Goal: Task Accomplishment & Management: Complete application form

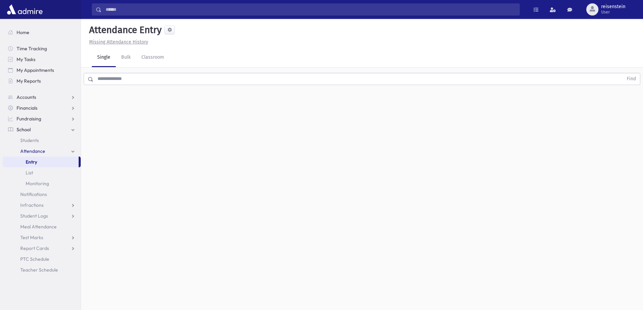
click at [222, 80] on input "text" at bounding box center [357, 79] width 529 height 12
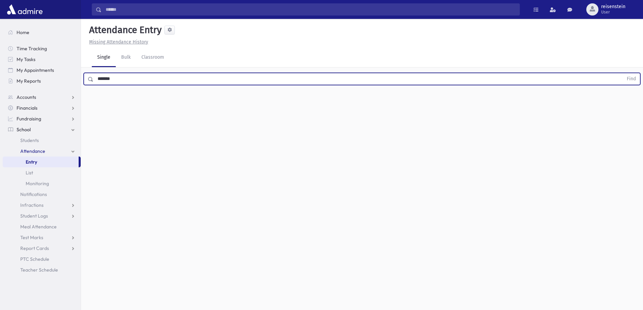
click at [622, 73] on button "Find" at bounding box center [630, 78] width 17 height 11
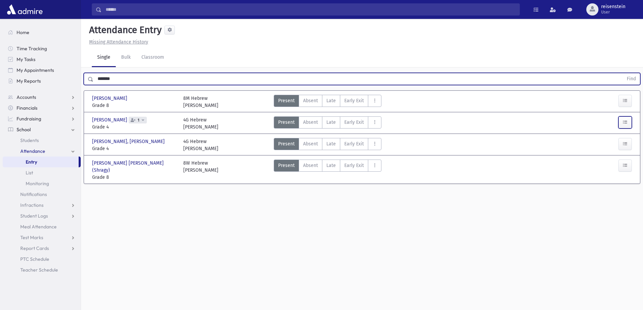
click at [626, 126] on button "button" at bounding box center [624, 122] width 13 height 12
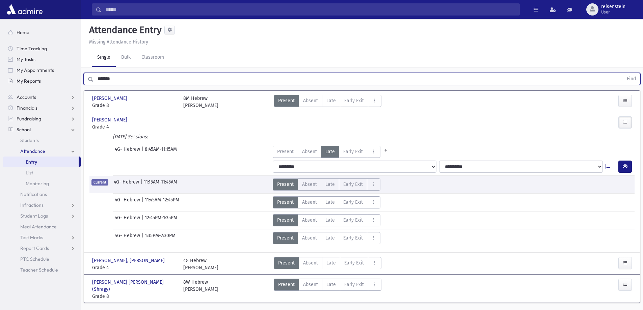
drag, startPoint x: 208, startPoint y: 81, endPoint x: 34, endPoint y: 81, distance: 174.8
click at [34, 81] on div "Search Results All Accounts" at bounding box center [321, 164] width 643 height 328
click at [622, 73] on button "Find" at bounding box center [630, 78] width 17 height 11
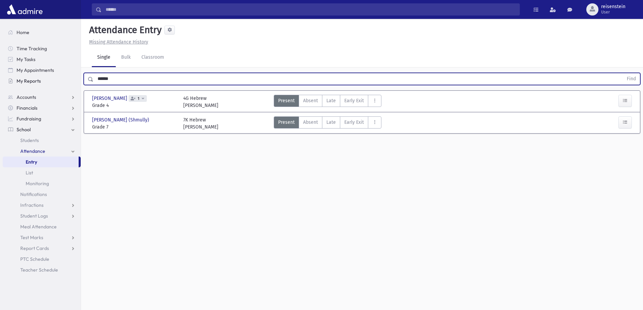
drag, startPoint x: 283, startPoint y: 78, endPoint x: 60, endPoint y: 79, distance: 223.3
click at [60, 79] on div "Search Results All Accounts" at bounding box center [321, 162] width 643 height 325
click at [622, 73] on button "Find" at bounding box center [630, 78] width 17 height 11
drag, startPoint x: 297, startPoint y: 77, endPoint x: 28, endPoint y: 81, distance: 269.2
click at [28, 81] on div "Search Results All Accounts" at bounding box center [321, 162] width 643 height 325
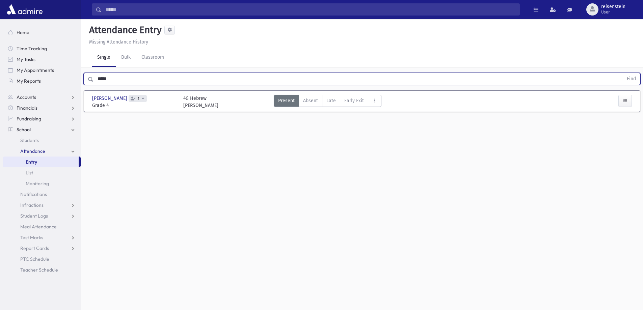
click at [622, 73] on button "Find" at bounding box center [630, 78] width 17 height 11
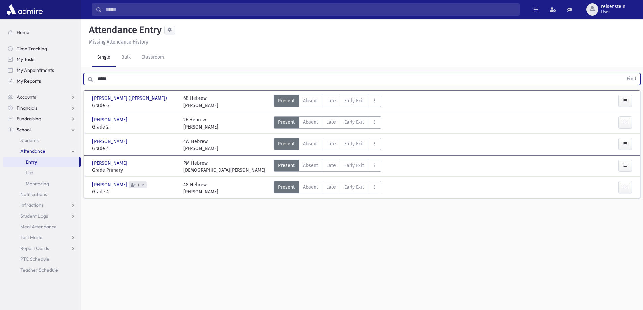
drag, startPoint x: 222, startPoint y: 76, endPoint x: 18, endPoint y: 78, distance: 204.4
click at [18, 78] on div "Search Results All Accounts" at bounding box center [321, 162] width 643 height 325
click at [622, 73] on button "Find" at bounding box center [630, 78] width 17 height 11
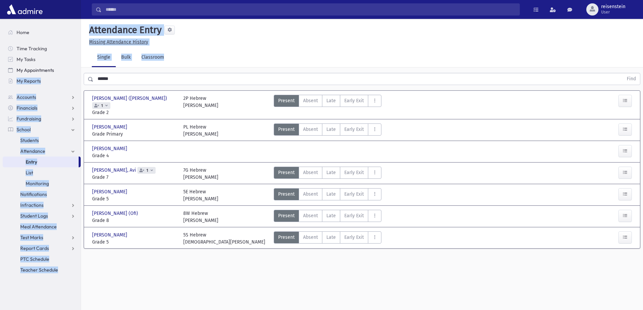
drag, startPoint x: 110, startPoint y: 75, endPoint x: 76, endPoint y: 75, distance: 33.7
click at [76, 75] on div "Search Results All Accounts" at bounding box center [321, 162] width 643 height 325
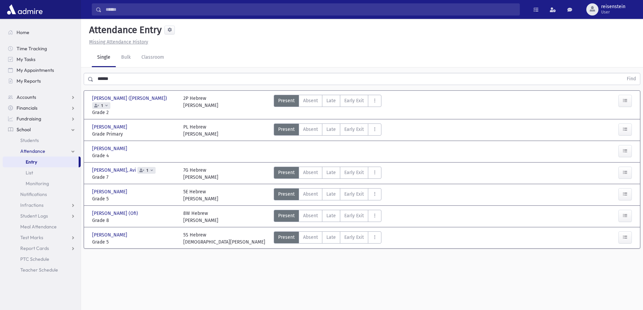
click at [110, 79] on input "******" at bounding box center [357, 79] width 529 height 12
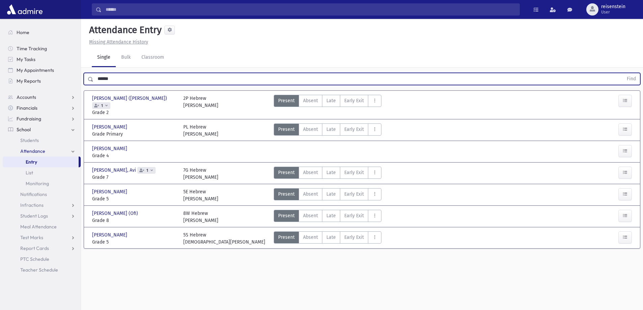
click at [110, 79] on input "******" at bounding box center [357, 79] width 529 height 12
type input "*"
click at [622, 73] on button "Find" at bounding box center [630, 78] width 17 height 11
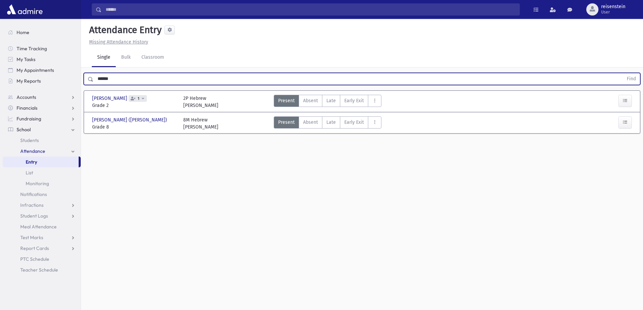
drag, startPoint x: 113, startPoint y: 79, endPoint x: 94, endPoint y: 79, distance: 19.2
click at [94, 79] on input "******" at bounding box center [357, 79] width 529 height 12
click at [622, 73] on button "Find" at bounding box center [630, 78] width 17 height 11
click at [105, 79] on input "******" at bounding box center [357, 79] width 529 height 12
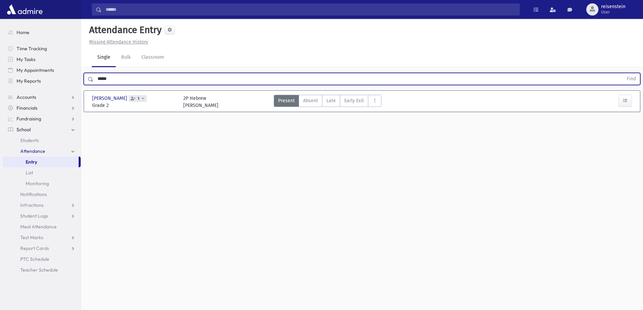
click at [622, 73] on button "Find" at bounding box center [630, 78] width 17 height 11
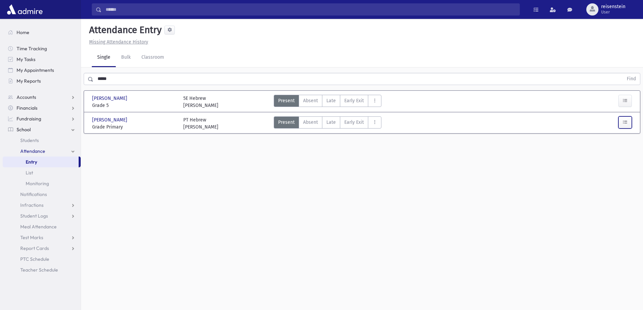
click at [626, 122] on icon "button" at bounding box center [624, 122] width 5 height 6
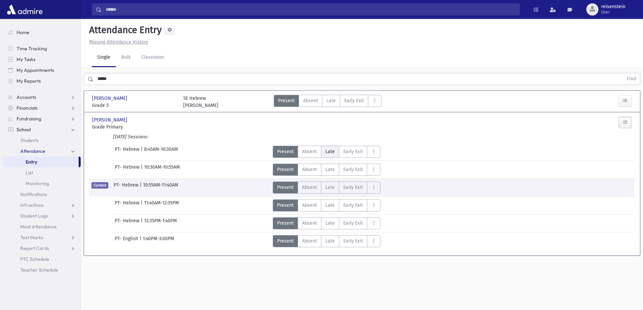
click at [327, 151] on span "Late" at bounding box center [329, 151] width 9 height 7
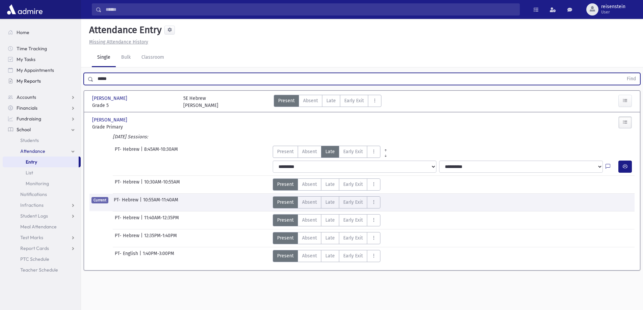
drag, startPoint x: 162, startPoint y: 80, endPoint x: 60, endPoint y: 80, distance: 101.5
click at [60, 80] on div "Search Results All Accounts" at bounding box center [321, 162] width 643 height 325
click at [622, 73] on button "Find" at bounding box center [630, 78] width 17 height 11
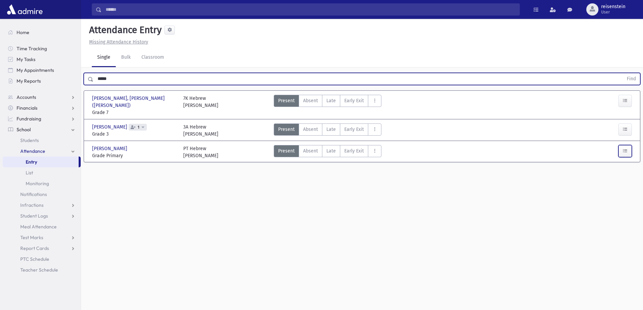
click at [626, 148] on icon "button" at bounding box center [624, 151] width 5 height 6
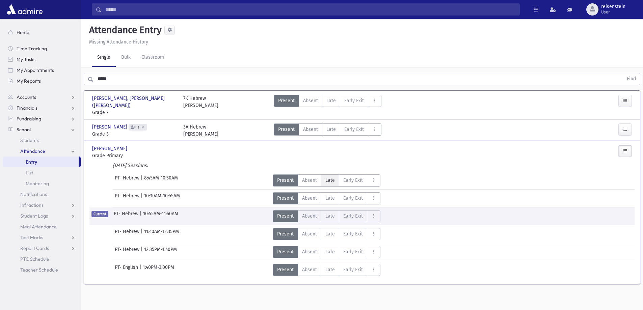
click at [322, 174] on label "Late L" at bounding box center [330, 180] width 18 height 12
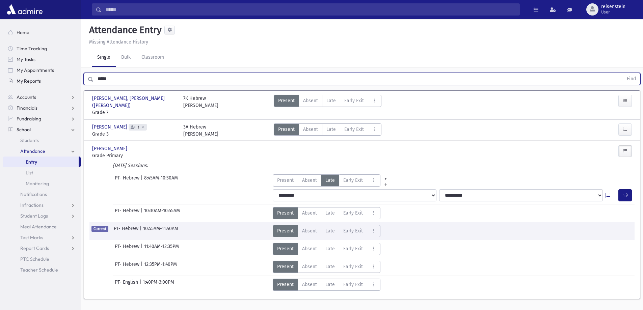
drag, startPoint x: 159, startPoint y: 79, endPoint x: 60, endPoint y: 80, distance: 98.5
click at [60, 80] on div "Search Results All Accounts" at bounding box center [321, 162] width 643 height 325
click at [311, 177] on span "Absent" at bounding box center [309, 180] width 15 height 7
drag, startPoint x: 131, startPoint y: 78, endPoint x: 64, endPoint y: 78, distance: 67.1
click at [64, 78] on div "Search Results All Accounts" at bounding box center [321, 162] width 643 height 325
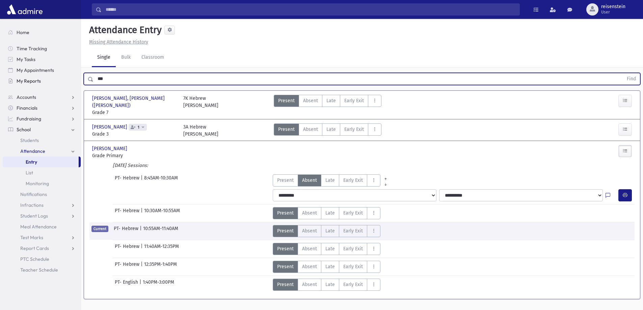
click at [622, 73] on button "Find" at bounding box center [630, 78] width 17 height 11
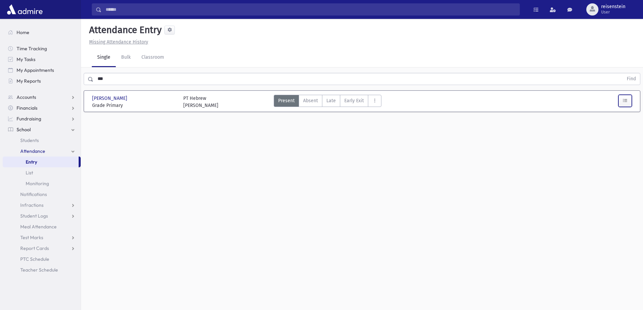
click at [624, 101] on icon "button" at bounding box center [624, 101] width 5 height 6
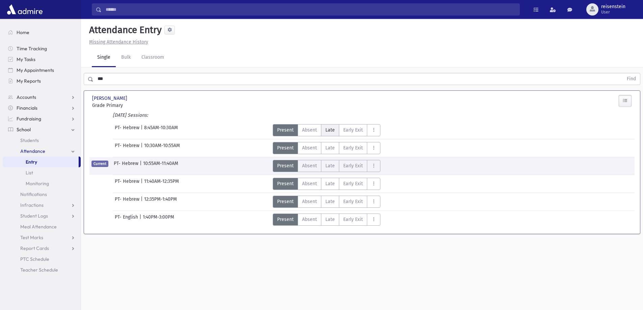
click at [331, 129] on span "Late" at bounding box center [329, 130] width 9 height 7
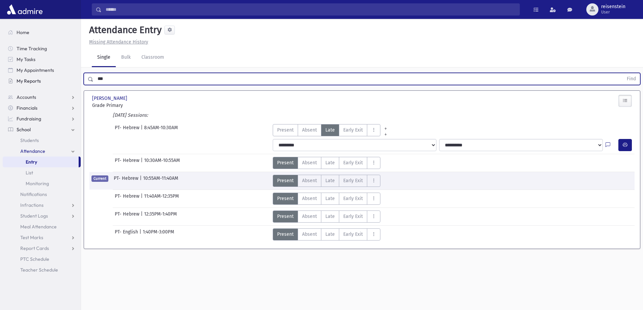
drag, startPoint x: 150, startPoint y: 81, endPoint x: 31, endPoint y: 82, distance: 118.8
click at [31, 82] on div "Search Results All Accounts" at bounding box center [321, 162] width 643 height 325
click at [622, 73] on button "Find" at bounding box center [630, 78] width 17 height 11
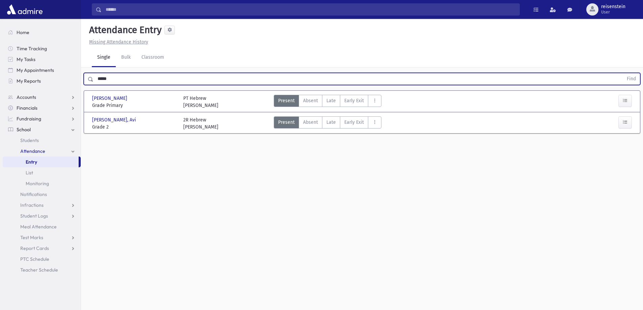
click at [116, 78] on input "*****" at bounding box center [357, 79] width 529 height 12
click at [622, 73] on button "Find" at bounding box center [630, 78] width 17 height 11
drag, startPoint x: 182, startPoint y: 77, endPoint x: 32, endPoint y: 79, distance: 149.5
click at [32, 79] on div "Search Results All Accounts" at bounding box center [321, 162] width 643 height 325
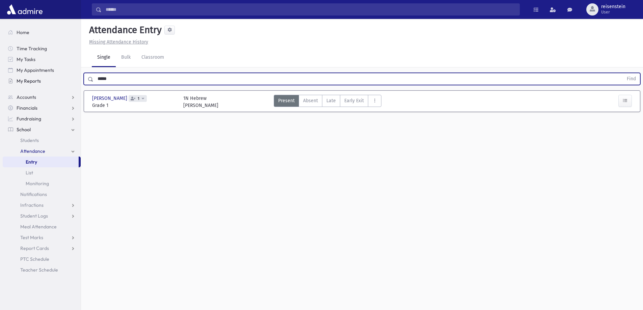
click at [622, 73] on button "Find" at bounding box center [630, 78] width 17 height 11
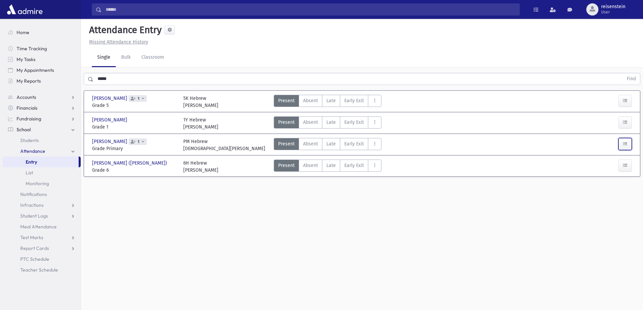
click at [629, 140] on button "button" at bounding box center [624, 144] width 13 height 12
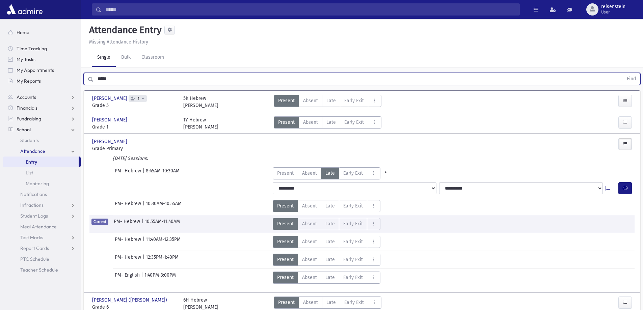
click at [133, 77] on input "*****" at bounding box center [357, 79] width 529 height 12
click at [622, 73] on button "Find" at bounding box center [630, 78] width 17 height 11
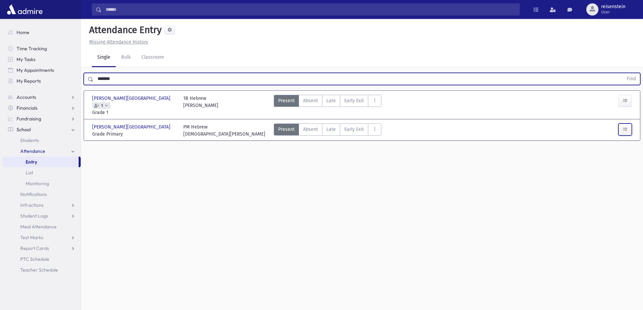
click at [625, 127] on icon "button" at bounding box center [624, 130] width 5 height 6
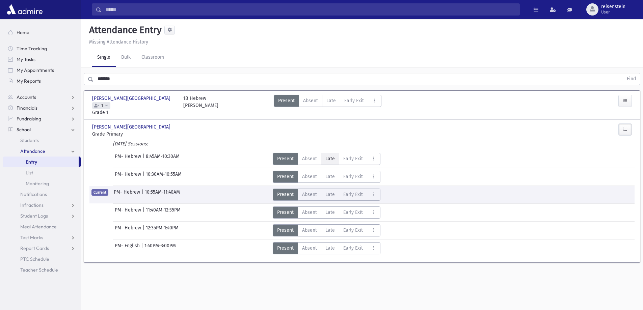
click at [326, 155] on span "Late" at bounding box center [329, 158] width 9 height 7
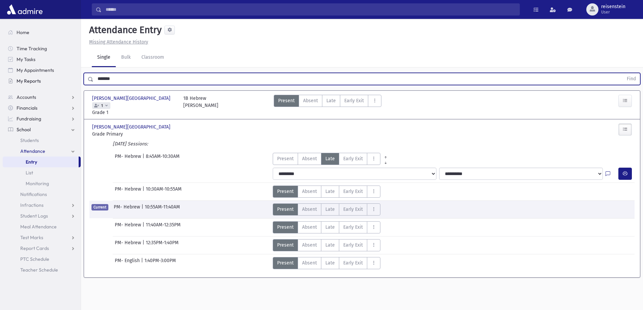
drag, startPoint x: 138, startPoint y: 79, endPoint x: 30, endPoint y: 79, distance: 108.0
click at [30, 79] on div "Search Results All Accounts" at bounding box center [321, 162] width 643 height 325
click at [622, 73] on button "Find" at bounding box center [630, 78] width 17 height 11
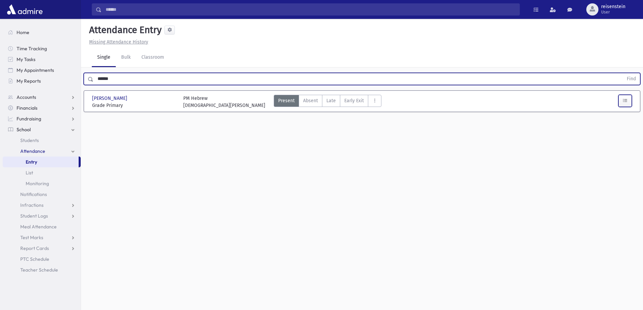
click at [622, 103] on icon "button" at bounding box center [624, 101] width 5 height 6
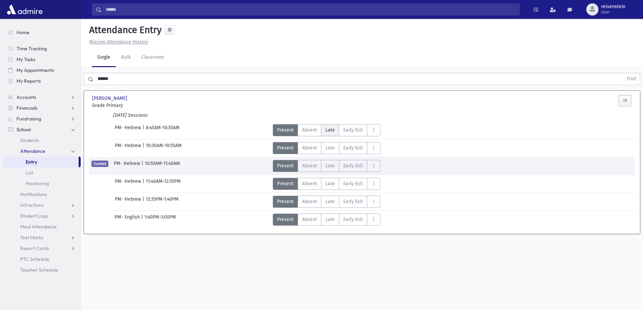
click at [332, 128] on span "Late" at bounding box center [329, 130] width 9 height 7
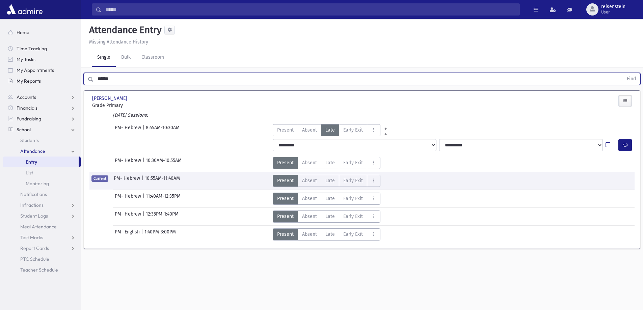
drag, startPoint x: 187, startPoint y: 80, endPoint x: 31, endPoint y: 80, distance: 156.2
click at [31, 80] on div "Search Results All Accounts" at bounding box center [321, 162] width 643 height 325
click at [622, 73] on button "Find" at bounding box center [630, 78] width 17 height 11
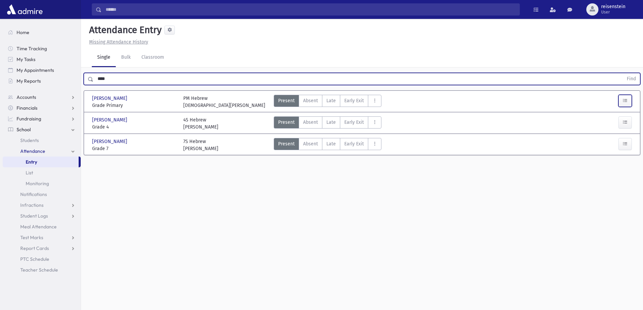
click at [627, 100] on button "button" at bounding box center [624, 101] width 13 height 12
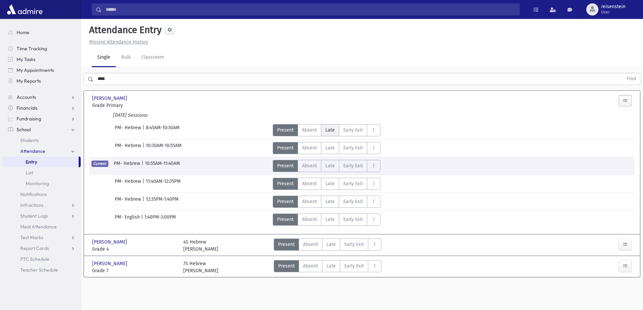
click at [325, 128] on span "Late" at bounding box center [329, 130] width 9 height 7
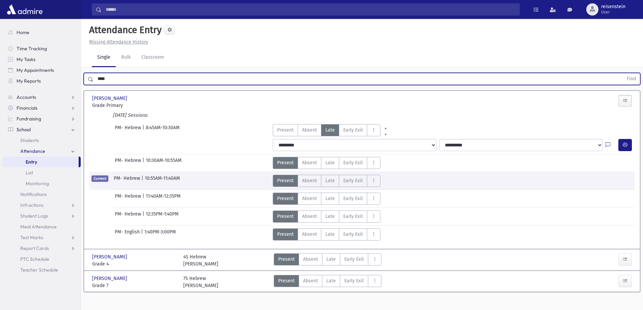
click at [142, 79] on input "****" at bounding box center [357, 79] width 529 height 12
click at [622, 73] on button "Find" at bounding box center [630, 78] width 17 height 11
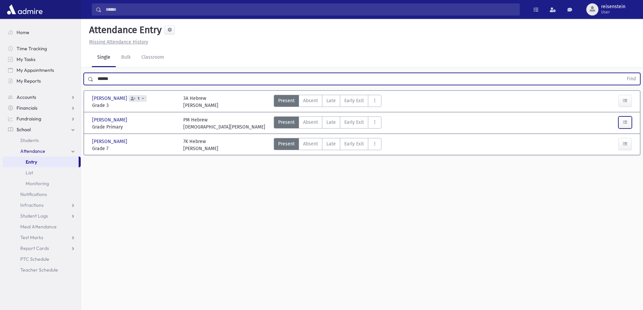
click at [622, 124] on icon "button" at bounding box center [624, 122] width 5 height 6
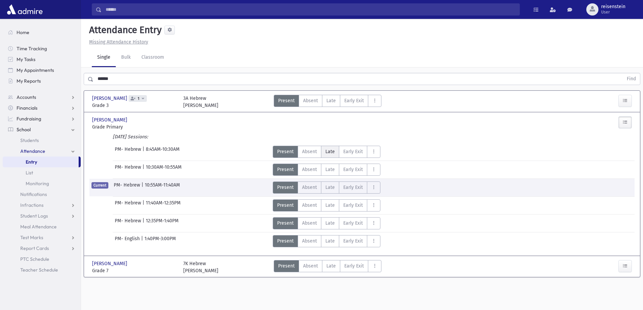
click at [331, 149] on span "Late" at bounding box center [329, 151] width 9 height 7
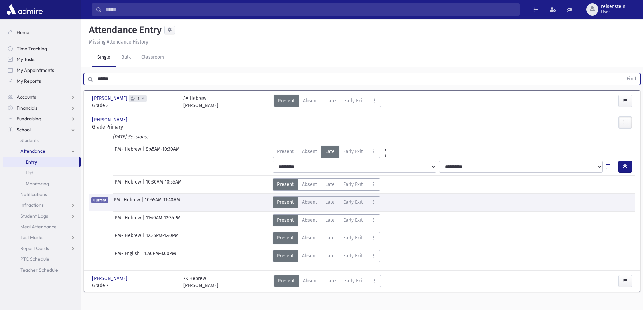
drag, startPoint x: 156, startPoint y: 79, endPoint x: 81, endPoint y: 79, distance: 75.2
click at [71, 79] on div "Search Results All Accounts" at bounding box center [321, 162] width 643 height 325
click at [622, 73] on button "Find" at bounding box center [630, 78] width 17 height 11
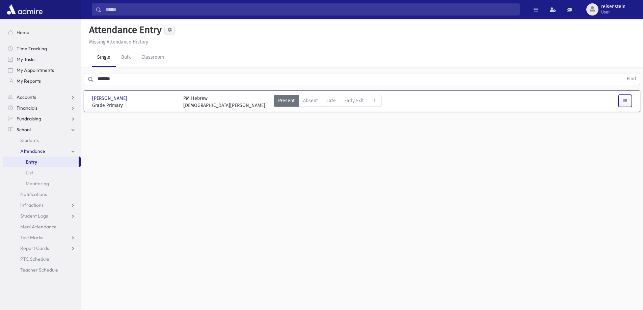
click at [629, 104] on button "button" at bounding box center [624, 101] width 13 height 12
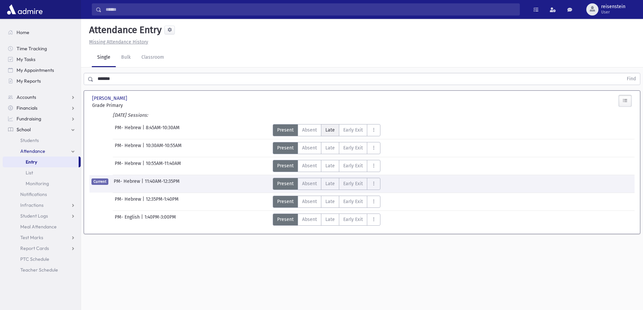
click at [330, 127] on span "Late" at bounding box center [329, 130] width 9 height 7
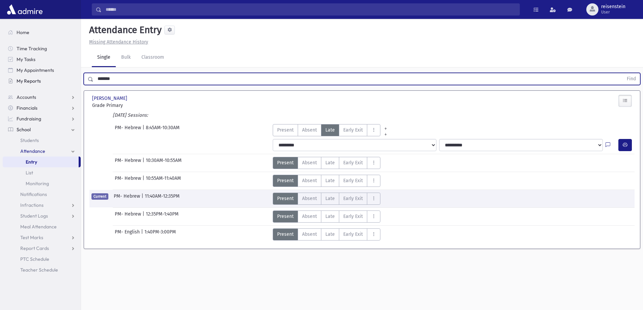
drag, startPoint x: 152, startPoint y: 78, endPoint x: 72, endPoint y: 80, distance: 80.0
click at [72, 80] on div "Search Results All Accounts" at bounding box center [321, 162] width 643 height 325
click at [622, 73] on button "Find" at bounding box center [630, 78] width 17 height 11
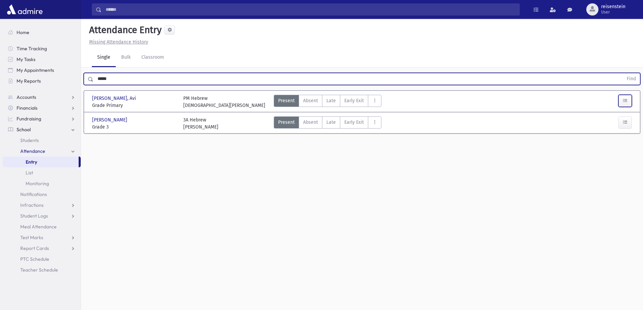
click at [625, 98] on icon "button" at bounding box center [624, 101] width 5 height 6
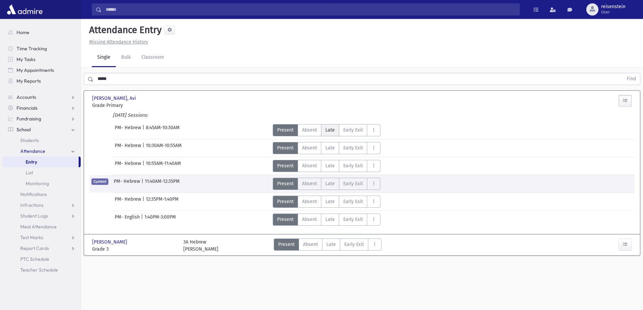
click at [331, 127] on span "Late" at bounding box center [329, 130] width 9 height 7
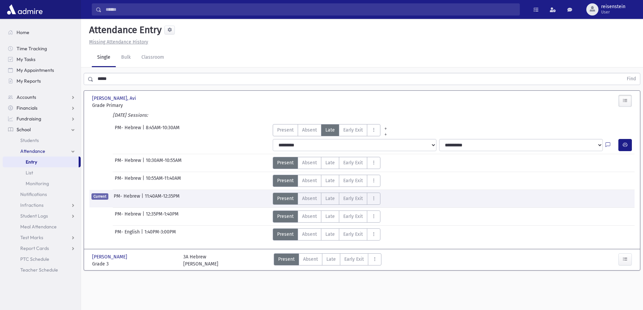
click at [122, 76] on input "*****" at bounding box center [357, 79] width 529 height 12
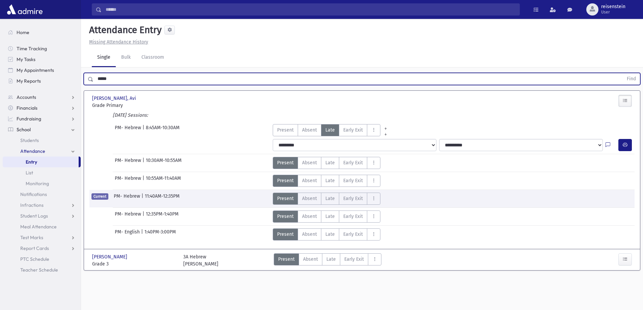
click at [122, 76] on input "*****" at bounding box center [357, 79] width 529 height 12
click at [622, 73] on button "Find" at bounding box center [630, 78] width 17 height 11
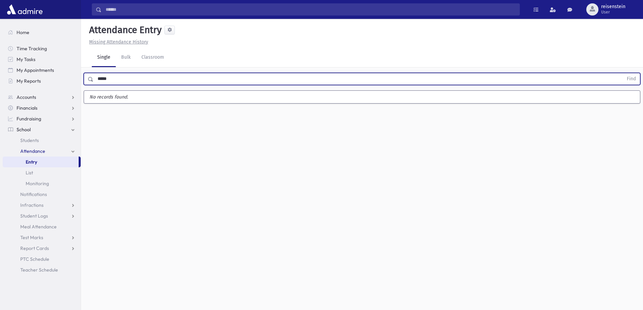
click at [622, 73] on button "Find" at bounding box center [630, 78] width 17 height 11
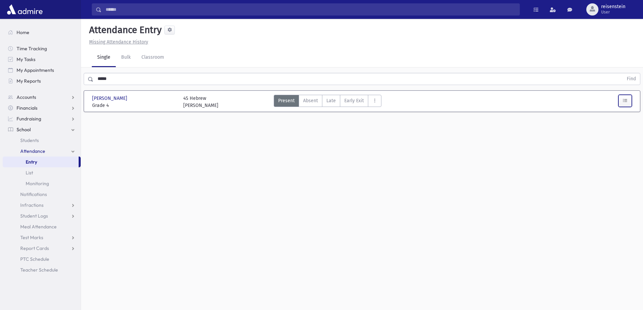
click at [622, 98] on button "button" at bounding box center [624, 101] width 13 height 12
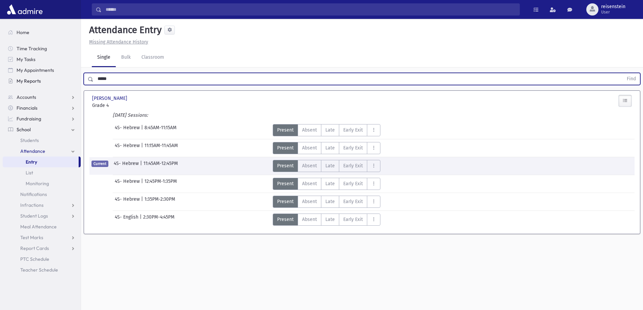
drag, startPoint x: 194, startPoint y: 85, endPoint x: 48, endPoint y: 86, distance: 146.4
click at [48, 86] on div "Search Results All Accounts" at bounding box center [321, 162] width 643 height 325
click at [622, 73] on button "Find" at bounding box center [630, 78] width 17 height 11
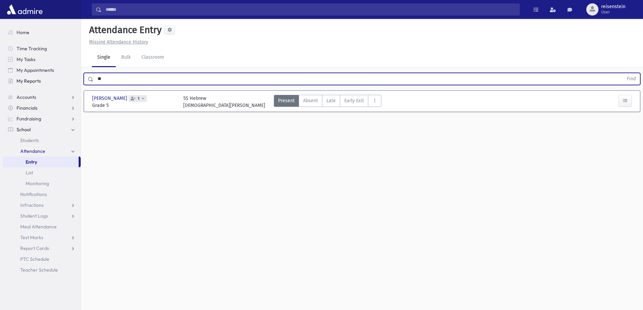
type input "*"
click at [622, 73] on button "Find" at bounding box center [630, 78] width 17 height 11
click at [116, 75] on input "*****" at bounding box center [357, 79] width 529 height 12
click at [622, 73] on button "Find" at bounding box center [630, 78] width 17 height 11
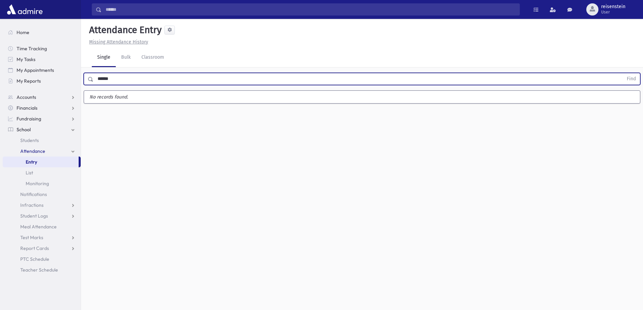
click at [622, 73] on button "Find" at bounding box center [630, 78] width 17 height 11
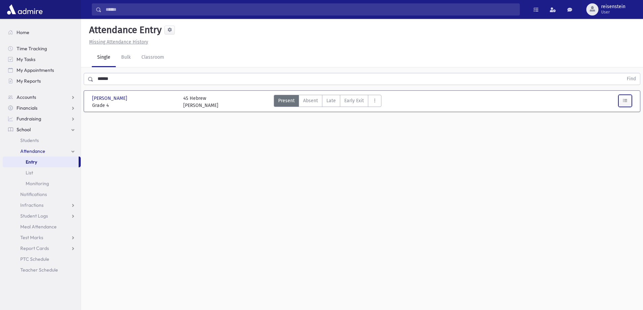
click at [627, 98] on icon "button" at bounding box center [624, 101] width 5 height 6
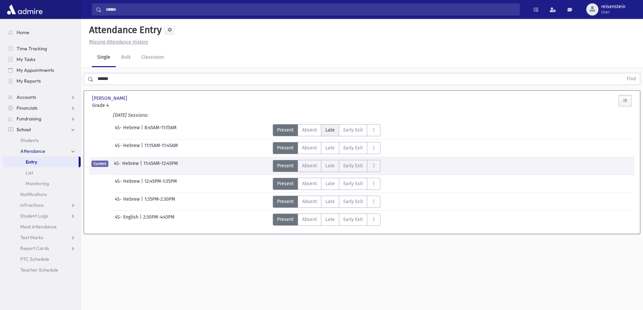
click at [327, 131] on span "Late" at bounding box center [329, 130] width 9 height 7
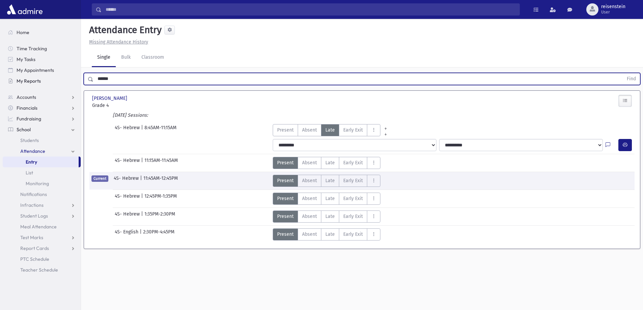
drag, startPoint x: 94, startPoint y: 77, endPoint x: 65, endPoint y: 77, distance: 29.0
click at [65, 77] on div "Search Results All Accounts" at bounding box center [321, 162] width 643 height 325
click at [622, 73] on button "Find" at bounding box center [630, 78] width 17 height 11
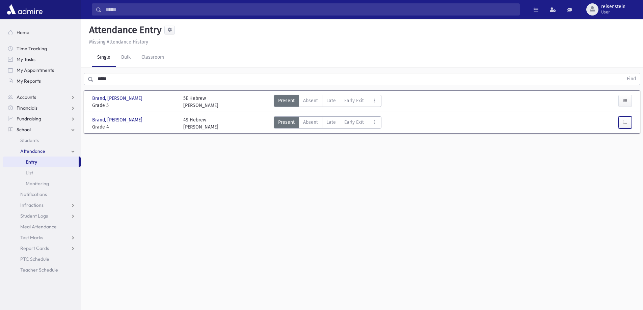
click at [626, 120] on icon "button" at bounding box center [624, 122] width 5 height 6
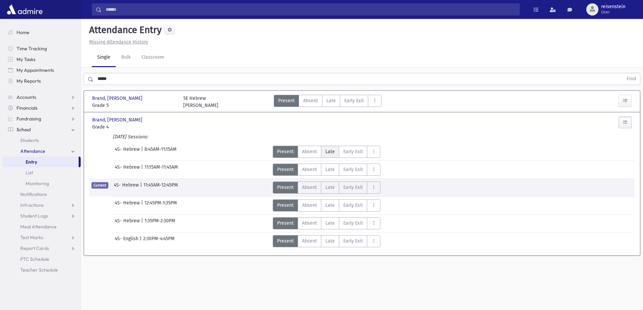
click at [326, 148] on span "Late" at bounding box center [329, 151] width 9 height 7
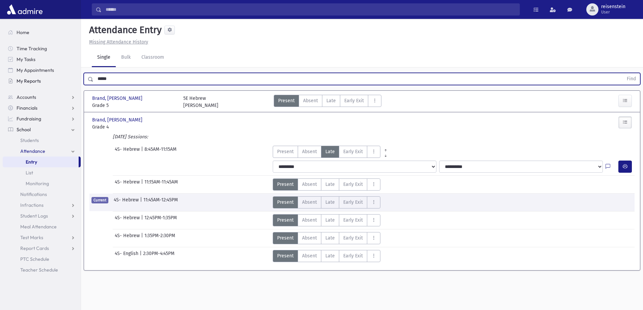
drag, startPoint x: 148, startPoint y: 76, endPoint x: 77, endPoint y: 76, distance: 71.5
click at [77, 76] on div "Search Results All Accounts" at bounding box center [321, 162] width 643 height 325
click at [622, 73] on button "Find" at bounding box center [630, 78] width 17 height 11
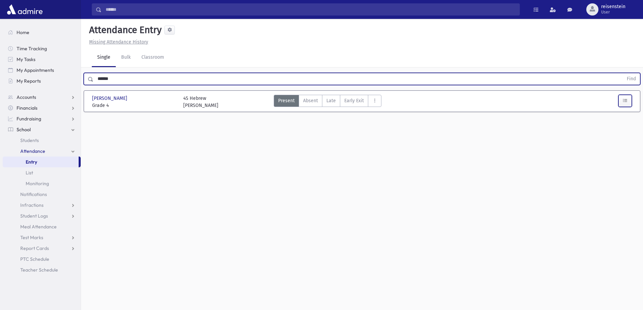
click at [623, 102] on icon "button" at bounding box center [624, 101] width 5 height 6
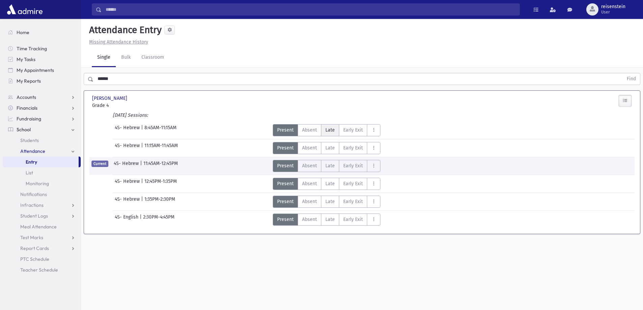
click at [329, 131] on span "Late" at bounding box center [329, 130] width 9 height 7
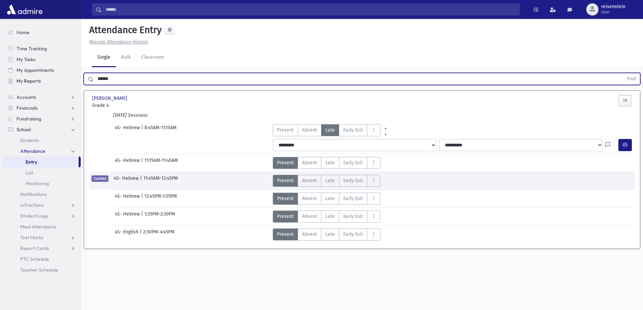
drag, startPoint x: 151, startPoint y: 79, endPoint x: 41, endPoint y: 79, distance: 109.6
click at [41, 79] on div "Search Results All Accounts" at bounding box center [321, 162] width 643 height 325
click at [622, 73] on button "Find" at bounding box center [630, 78] width 17 height 11
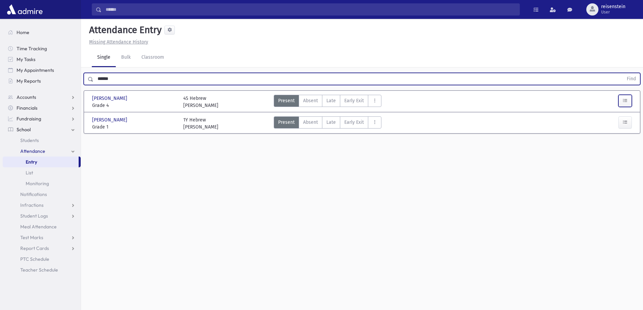
click at [621, 103] on button "button" at bounding box center [624, 101] width 13 height 12
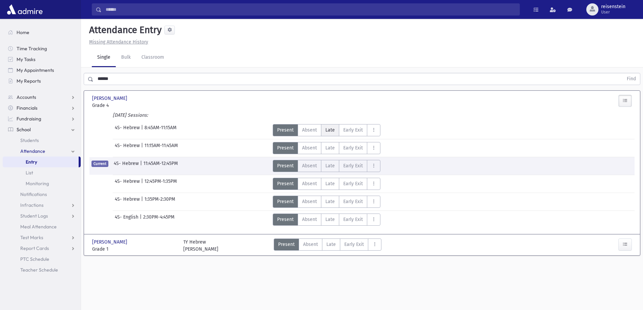
click at [330, 125] on label "Late L" at bounding box center [330, 130] width 18 height 12
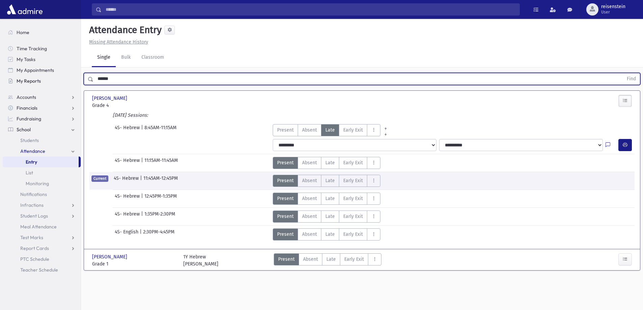
drag, startPoint x: 169, startPoint y: 82, endPoint x: 78, endPoint y: 82, distance: 91.1
click at [78, 82] on div "Search Results All Accounts" at bounding box center [321, 162] width 643 height 325
click at [622, 73] on button "Find" at bounding box center [630, 78] width 17 height 11
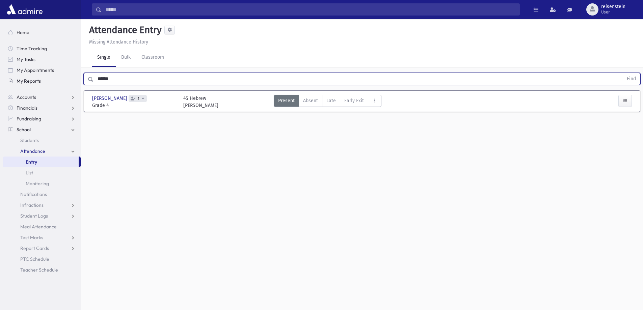
drag, startPoint x: 117, startPoint y: 81, endPoint x: 57, endPoint y: 81, distance: 60.1
click at [57, 81] on div "Search Results All Accounts" at bounding box center [321, 162] width 643 height 325
click at [622, 73] on button "Find" at bounding box center [630, 78] width 17 height 11
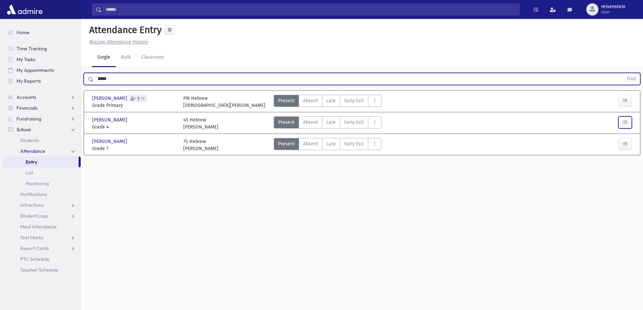
click at [624, 122] on icon "button" at bounding box center [624, 122] width 5 height 6
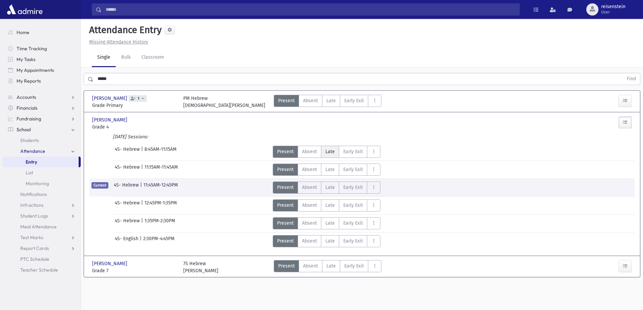
click at [328, 149] on span "Late" at bounding box center [329, 151] width 9 height 7
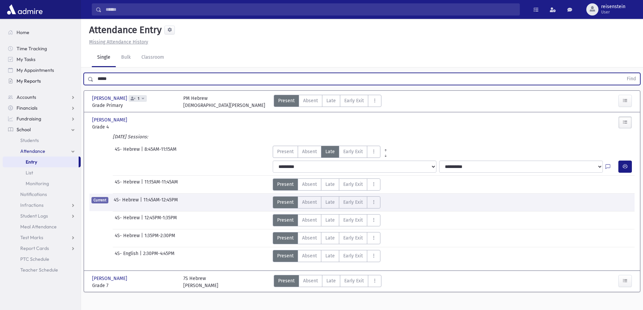
drag, startPoint x: 140, startPoint y: 82, endPoint x: 60, endPoint y: 81, distance: 79.3
click at [60, 81] on div "Search Results All Accounts" at bounding box center [321, 162] width 643 height 325
click at [622, 73] on button "Find" at bounding box center [630, 78] width 17 height 11
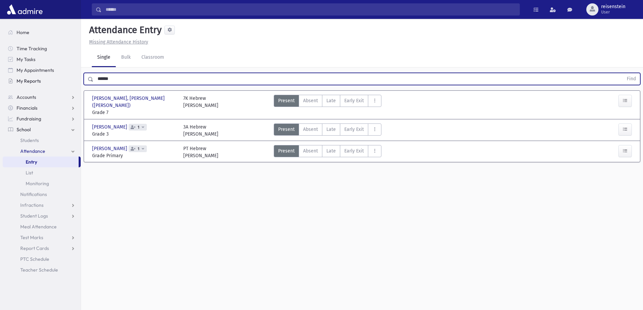
drag, startPoint x: 161, startPoint y: 81, endPoint x: 49, endPoint y: 76, distance: 112.1
click at [49, 76] on div "Search Results All Accounts" at bounding box center [321, 162] width 643 height 325
click at [622, 73] on button "Find" at bounding box center [630, 78] width 17 height 11
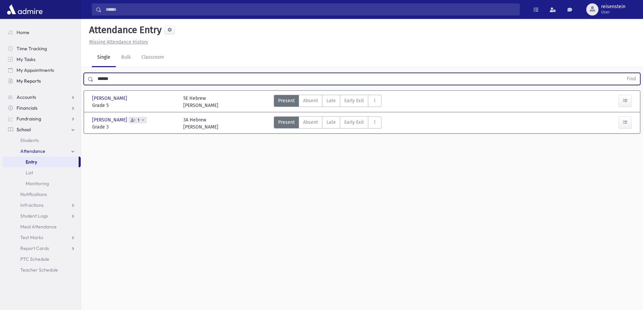
drag, startPoint x: 69, startPoint y: 81, endPoint x: 60, endPoint y: 81, distance: 9.4
click at [60, 81] on div "Search Results All Accounts" at bounding box center [321, 162] width 643 height 325
click at [622, 73] on button "Find" at bounding box center [630, 78] width 17 height 11
drag, startPoint x: 120, startPoint y: 79, endPoint x: 87, endPoint y: 79, distance: 32.4
click at [87, 79] on div "**** Find" at bounding box center [362, 79] width 556 height 12
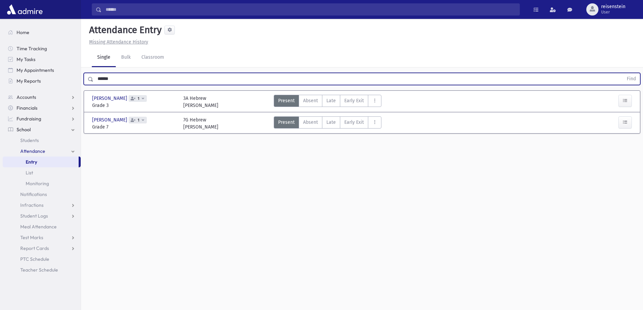
click at [622, 73] on button "Find" at bounding box center [630, 78] width 17 height 11
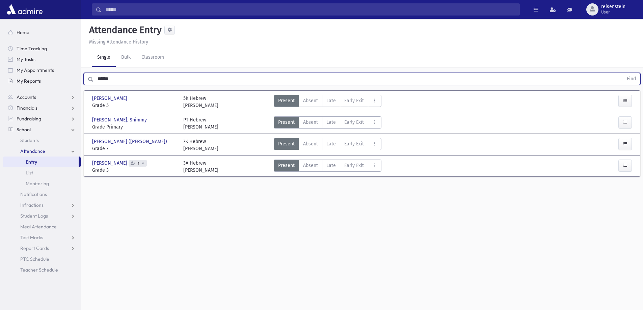
drag, startPoint x: 123, startPoint y: 80, endPoint x: 73, endPoint y: 80, distance: 50.3
click at [73, 80] on div "Search Results All Accounts" at bounding box center [321, 162] width 643 height 325
click at [622, 73] on button "Find" at bounding box center [630, 78] width 17 height 11
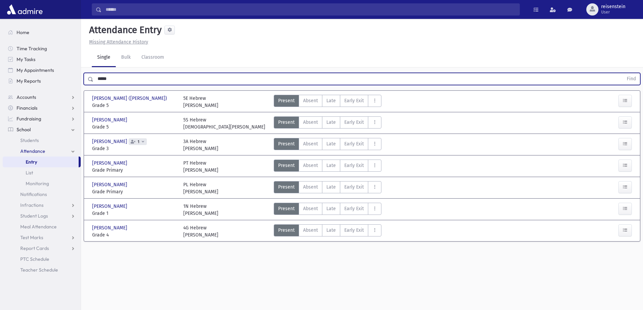
drag, startPoint x: 122, startPoint y: 79, endPoint x: 83, endPoint y: 80, distance: 38.5
click at [83, 80] on div "***** Find" at bounding box center [362, 77] width 562 height 20
click at [622, 73] on button "Find" at bounding box center [630, 78] width 17 height 11
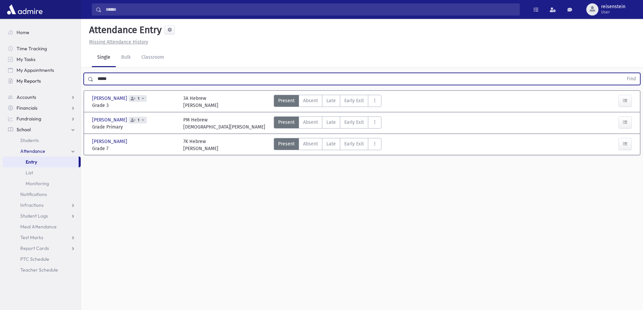
drag, startPoint x: 125, startPoint y: 77, endPoint x: 74, endPoint y: 79, distance: 51.0
click at [74, 79] on div "Search Results All Accounts" at bounding box center [321, 162] width 643 height 325
click at [622, 73] on button "Find" at bounding box center [630, 78] width 17 height 11
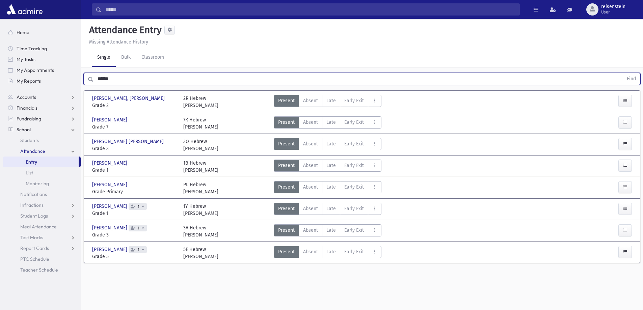
drag, startPoint x: 150, startPoint y: 78, endPoint x: 89, endPoint y: 80, distance: 61.1
click at [89, 80] on div "****** Find" at bounding box center [362, 79] width 556 height 12
click at [622, 73] on button "Find" at bounding box center [630, 78] width 17 height 11
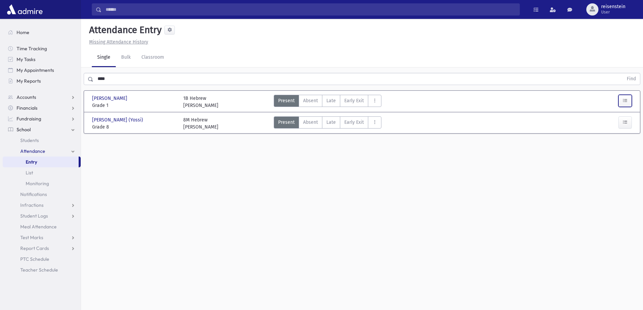
click at [626, 98] on button "button" at bounding box center [624, 101] width 13 height 12
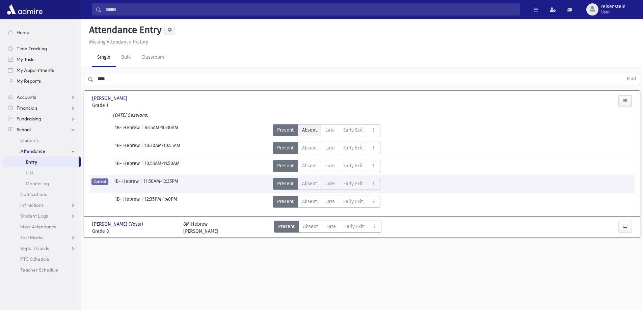
click at [309, 129] on span "Absent" at bounding box center [309, 130] width 15 height 7
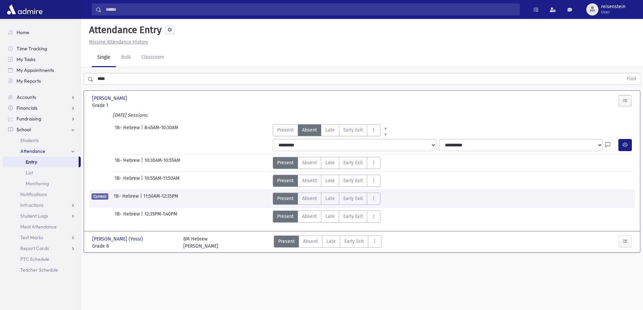
click at [114, 81] on input "****" at bounding box center [357, 79] width 529 height 12
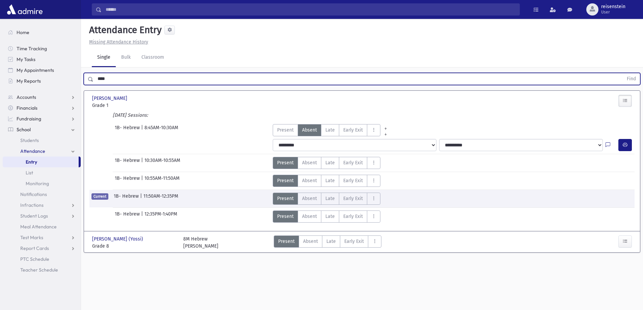
click at [114, 81] on input "****" at bounding box center [357, 79] width 529 height 12
type input "******"
click at [622, 73] on button "Find" at bounding box center [630, 78] width 17 height 11
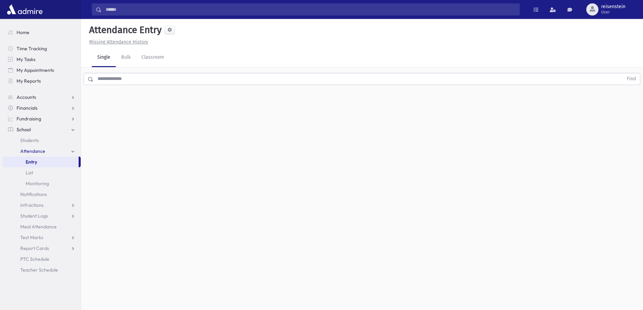
click at [265, 81] on input "text" at bounding box center [357, 79] width 529 height 12
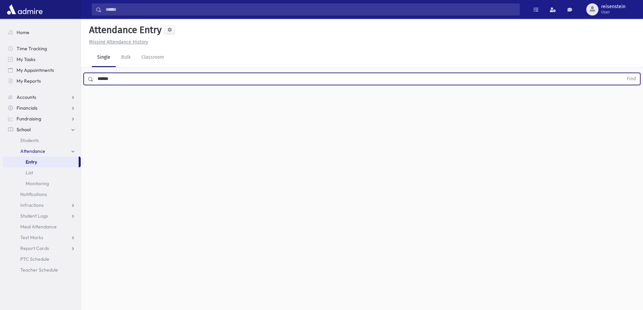
click at [622, 73] on button "Find" at bounding box center [630, 78] width 17 height 11
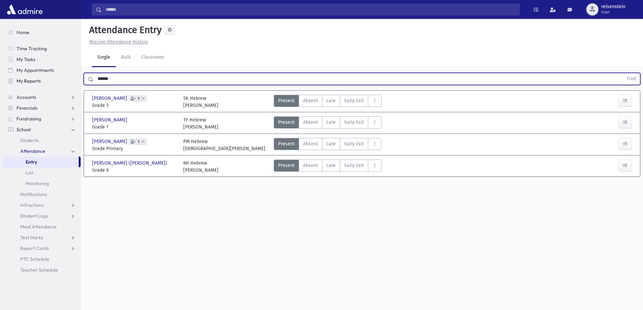
drag, startPoint x: 204, startPoint y: 80, endPoint x: 55, endPoint y: 85, distance: 148.5
click at [55, 85] on div "Search Results All Accounts" at bounding box center [321, 162] width 643 height 325
click at [622, 73] on button "Find" at bounding box center [630, 78] width 17 height 11
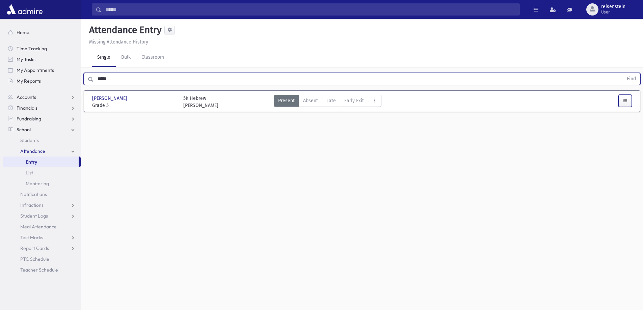
click at [625, 98] on icon "button" at bounding box center [624, 101] width 5 height 6
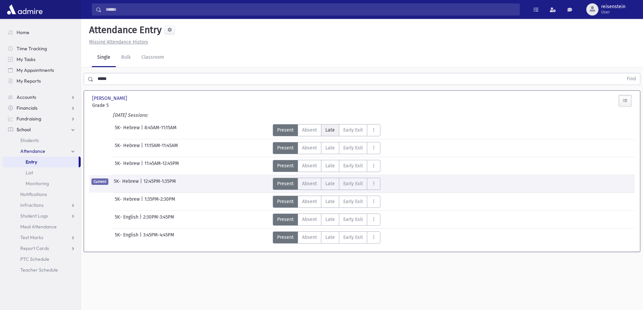
click at [329, 131] on span "Late" at bounding box center [329, 130] width 9 height 7
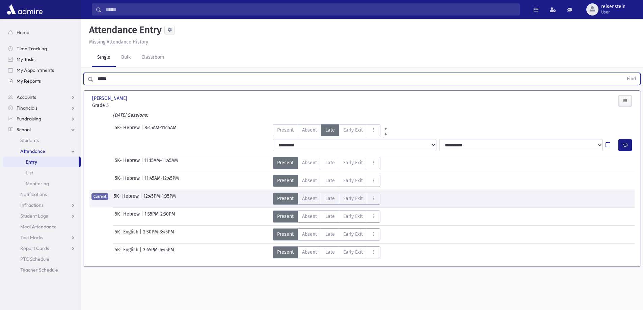
drag, startPoint x: 156, startPoint y: 81, endPoint x: 54, endPoint y: 81, distance: 102.6
click at [54, 81] on div "Search Results All Accounts" at bounding box center [321, 162] width 643 height 325
type input "*******"
click at [622, 73] on button "Find" at bounding box center [630, 78] width 17 height 11
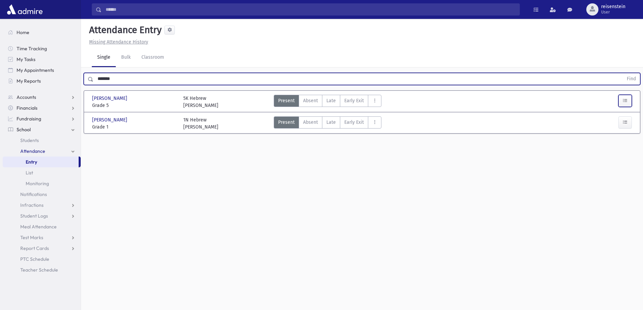
click at [625, 102] on icon "button" at bounding box center [624, 101] width 5 height 6
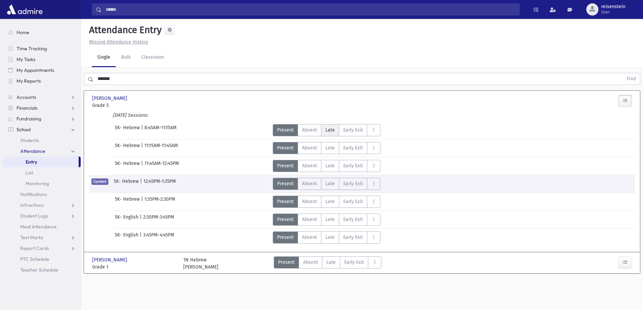
click at [327, 131] on span "Late" at bounding box center [329, 130] width 9 height 7
